Goal: Task Accomplishment & Management: Use online tool/utility

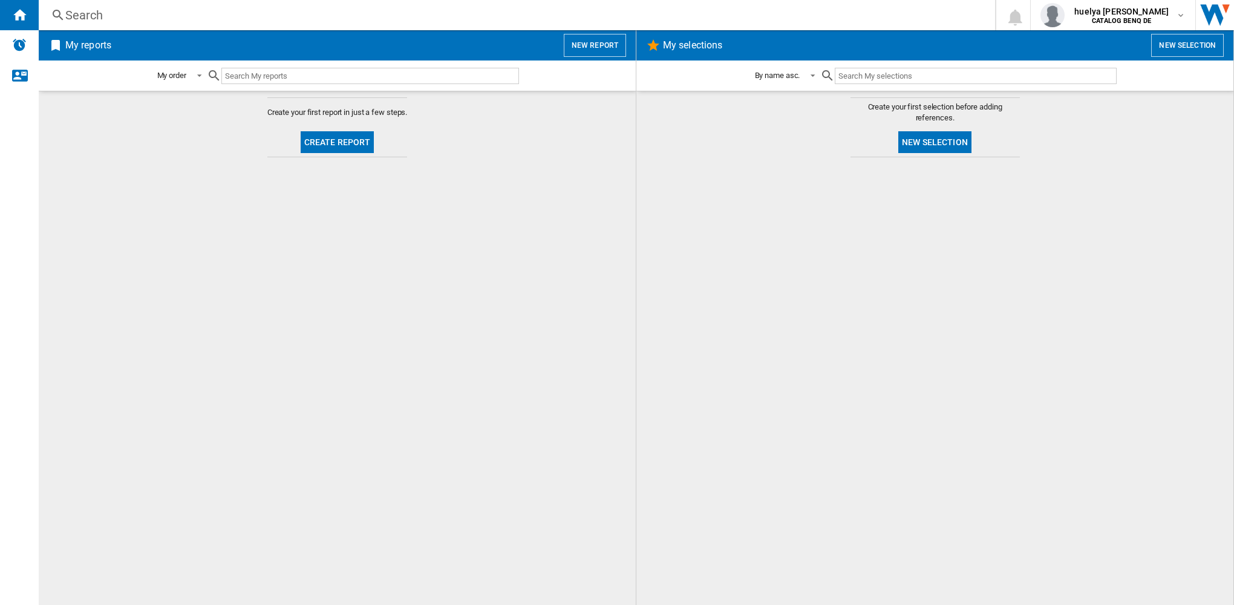
click at [77, 44] on h2 "My reports" at bounding box center [88, 45] width 51 height 23
click at [15, 36] on div "Alerts" at bounding box center [19, 45] width 39 height 30
click at [345, 145] on button "Create report" at bounding box center [338, 142] width 74 height 22
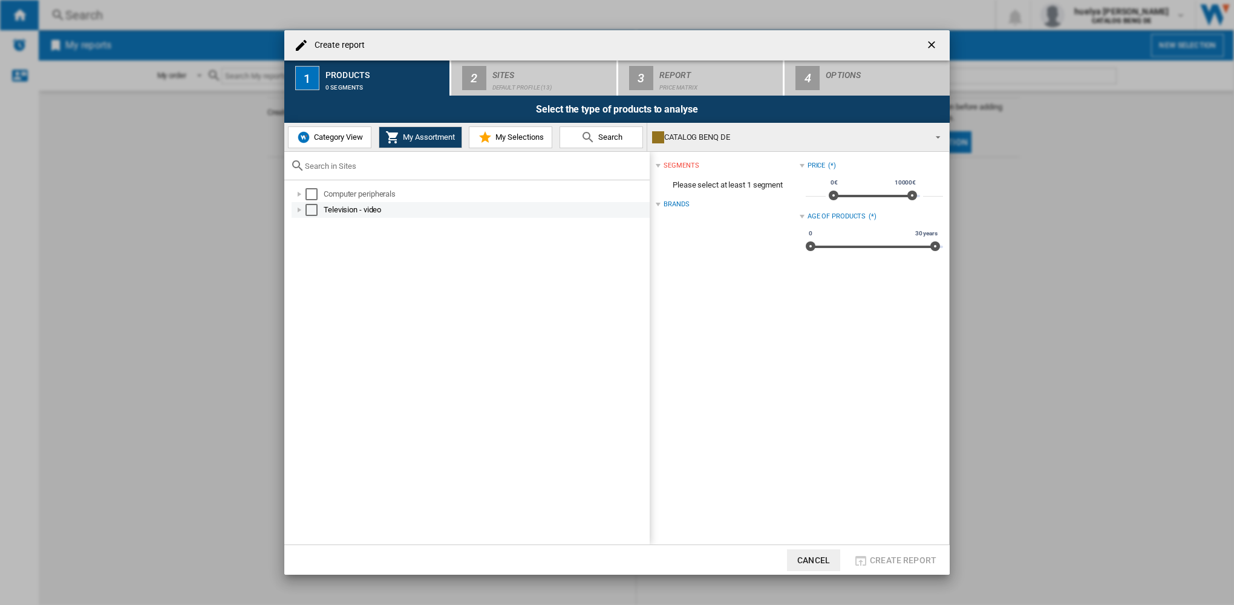
click at [312, 212] on div "Select" at bounding box center [311, 210] width 12 height 12
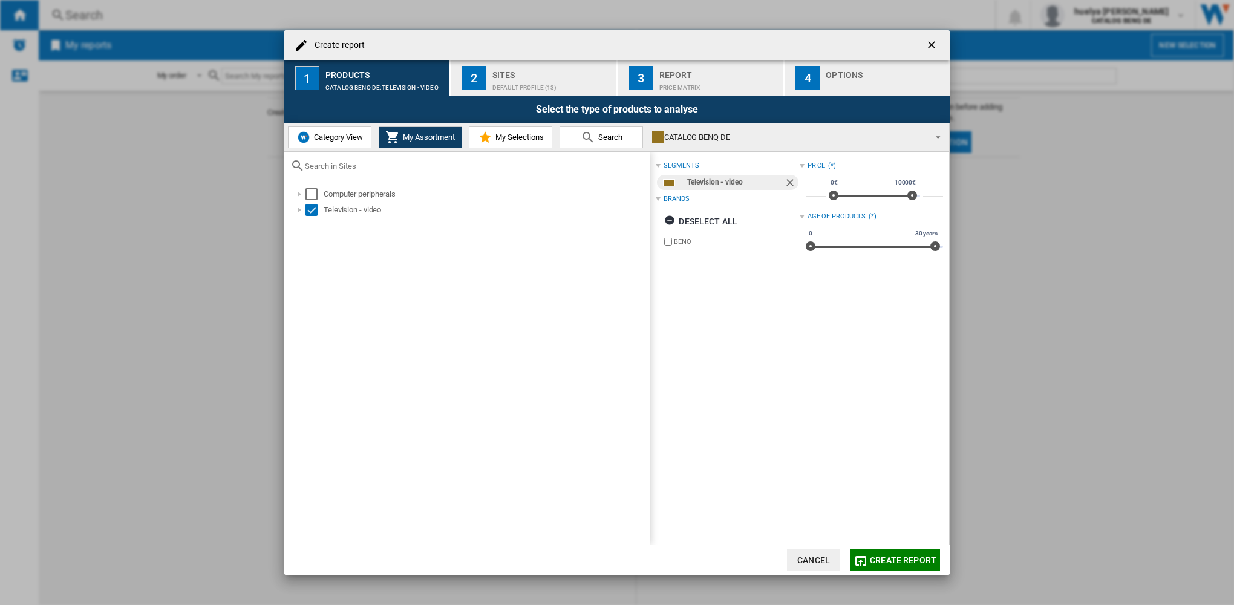
click at [898, 559] on span "Create report" at bounding box center [903, 560] width 67 height 10
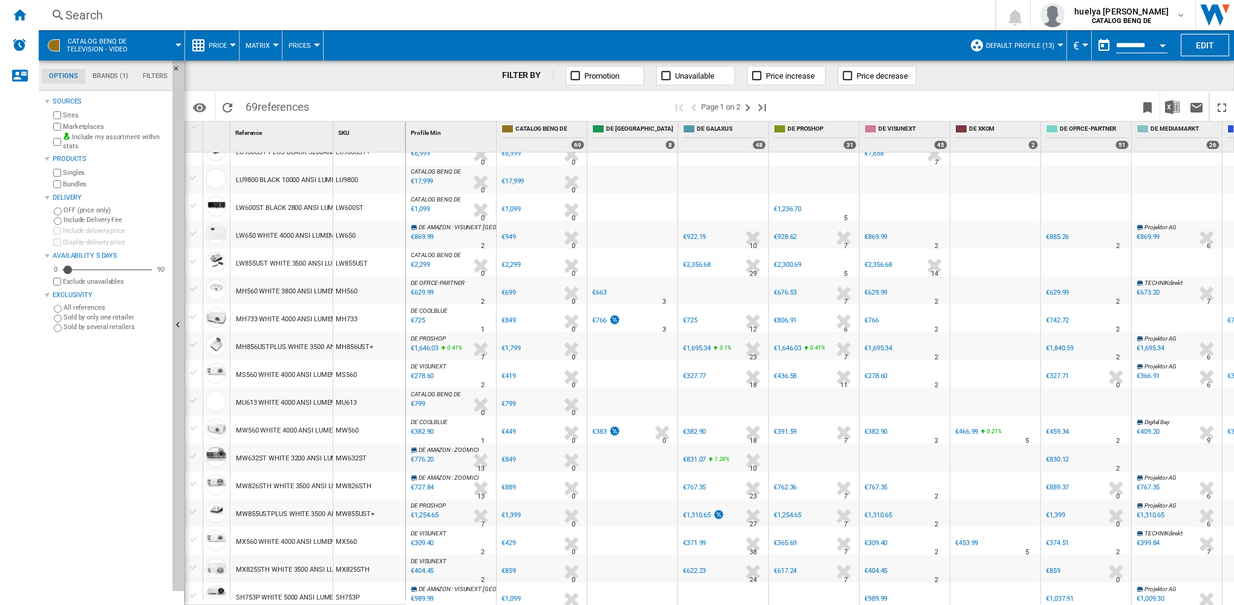
scroll to position [786, 0]
